Goal: Task Accomplishment & Management: Manage account settings

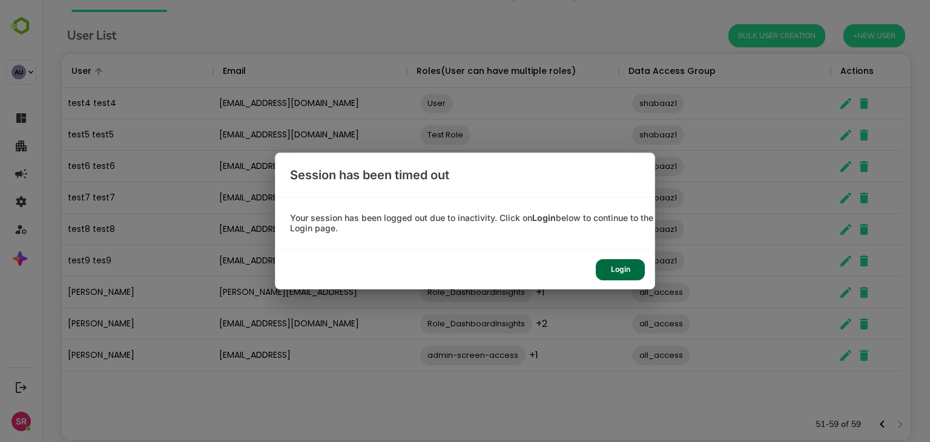
scroll to position [346, 831]
click at [633, 272] on div "Login" at bounding box center [620, 269] width 49 height 21
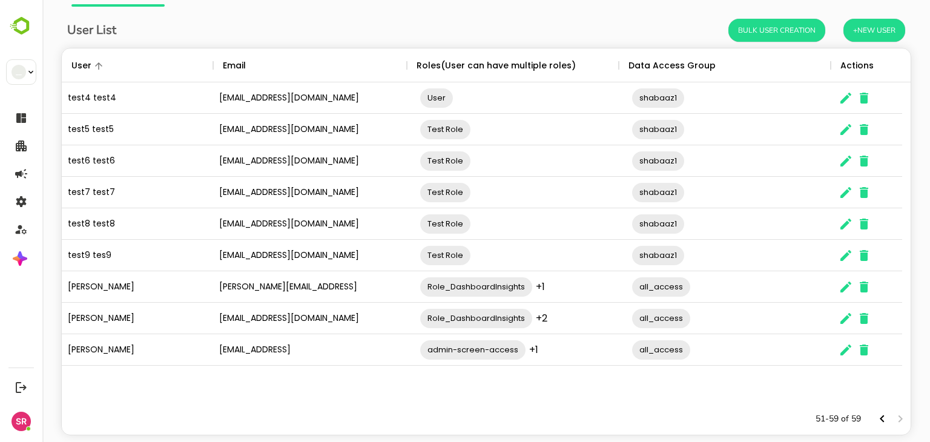
scroll to position [0, 0]
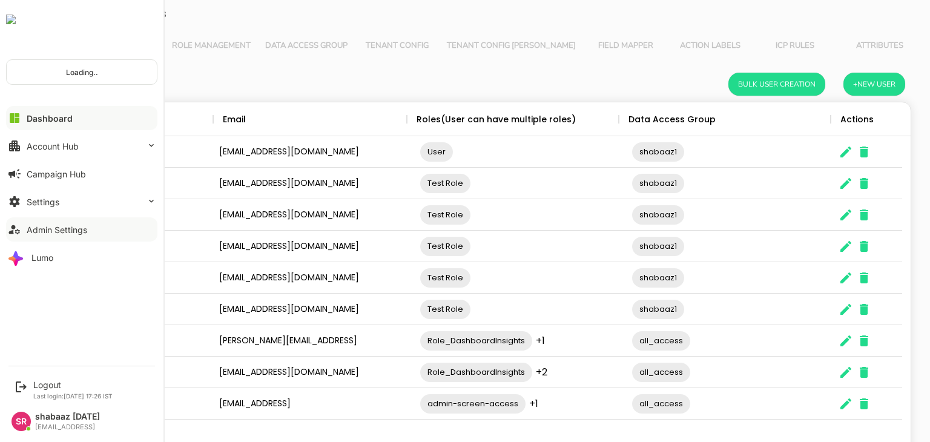
click at [47, 231] on div "Admin Settings" at bounding box center [57, 230] width 61 height 10
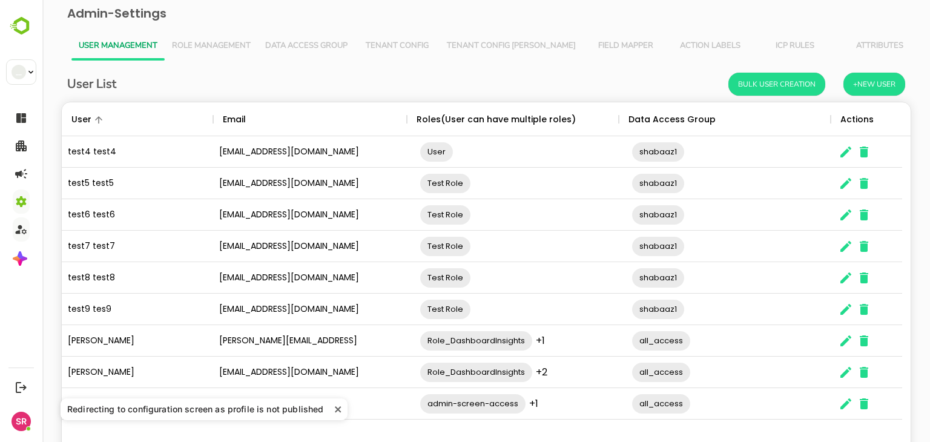
click at [335, 408] on icon "close" at bounding box center [338, 409] width 6 height 6
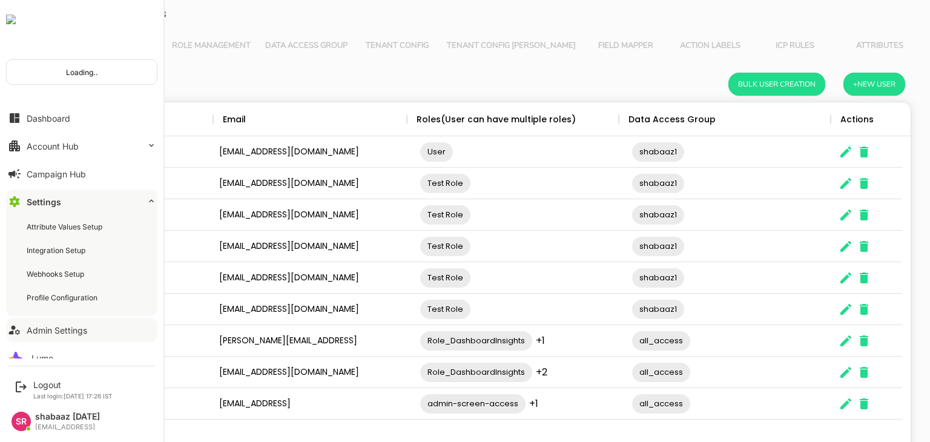
click at [46, 331] on div "Admin Settings" at bounding box center [57, 330] width 61 height 10
click at [58, 112] on button "Dashboard" at bounding box center [81, 118] width 151 height 24
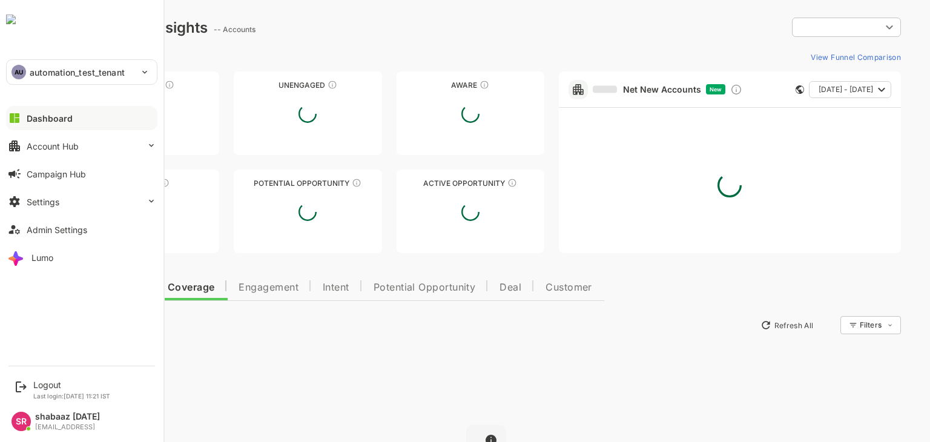
type input "**********"
click at [36, 74] on p "automation_test_tenant" at bounding box center [77, 72] width 95 height 13
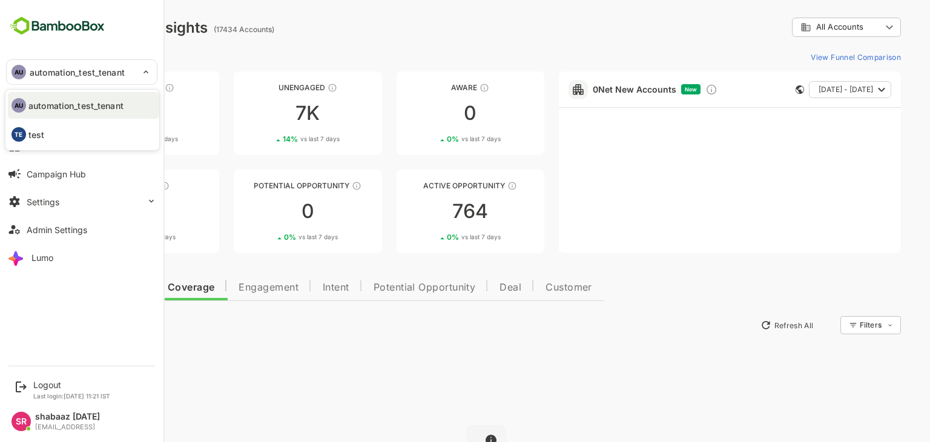
click at [63, 227] on div at bounding box center [465, 221] width 930 height 442
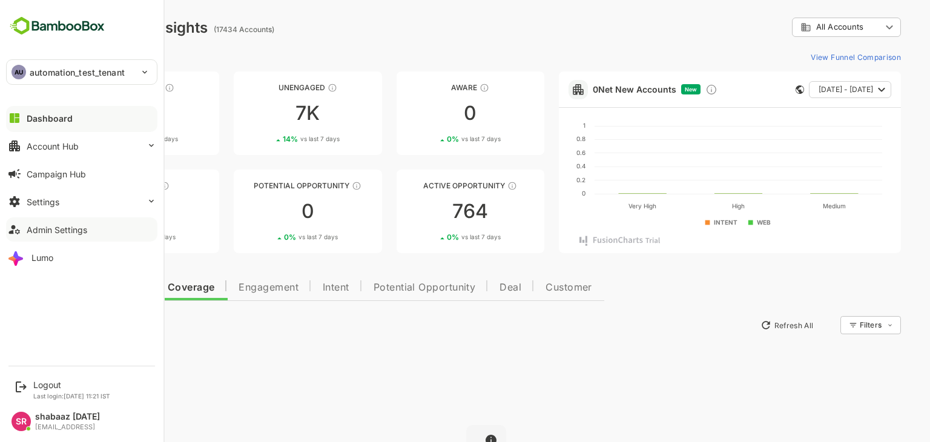
click at [25, 231] on button "Admin Settings" at bounding box center [81, 229] width 151 height 24
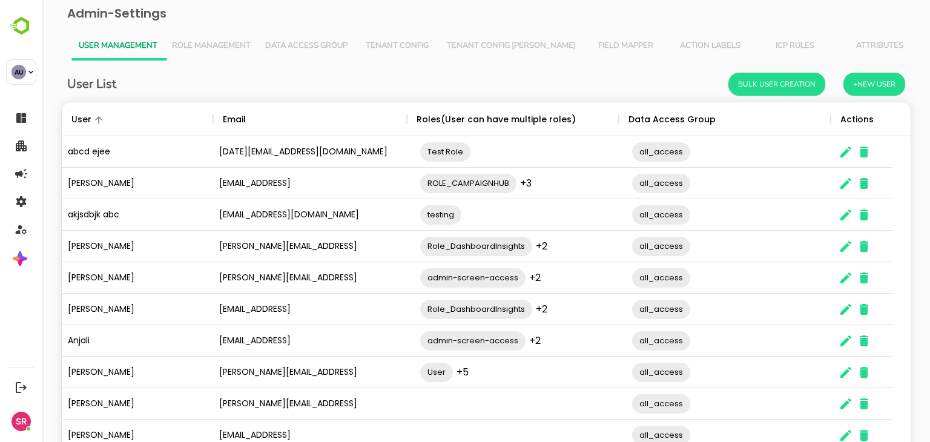
click at [203, 49] on span "Role Management" at bounding box center [211, 46] width 79 height 10
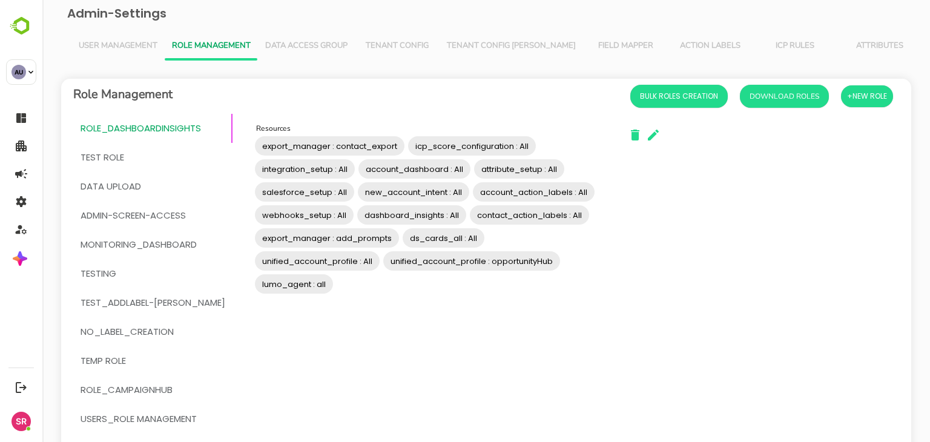
click at [113, 33] on button "User Management" at bounding box center [117, 45] width 93 height 29
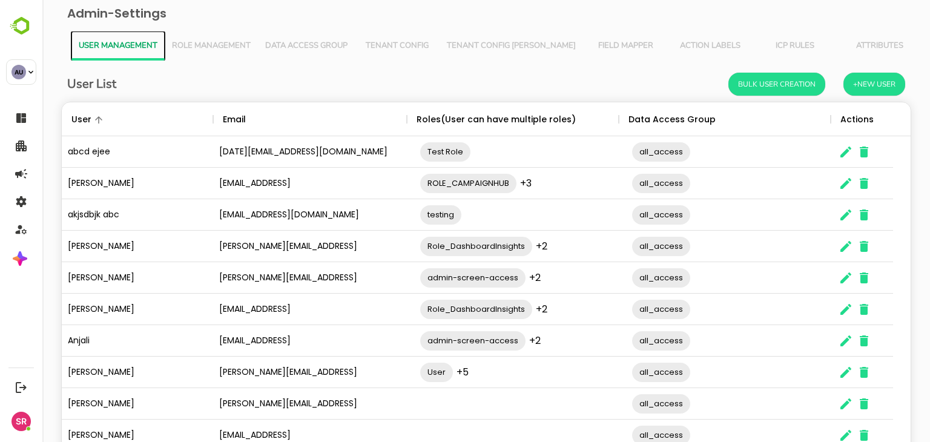
scroll to position [346, 831]
